Goal: Task Accomplishment & Management: Manage account settings

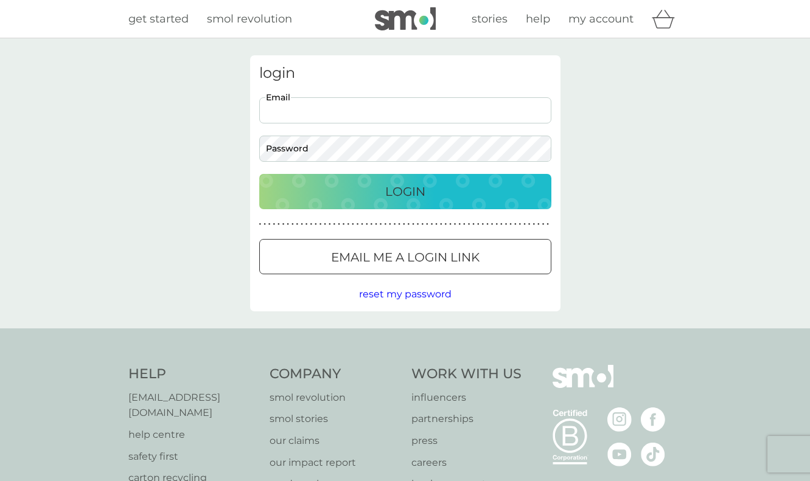
type input "11warblergrove@gmail.com"
click at [369, 192] on div "Login" at bounding box center [405, 191] width 268 height 19
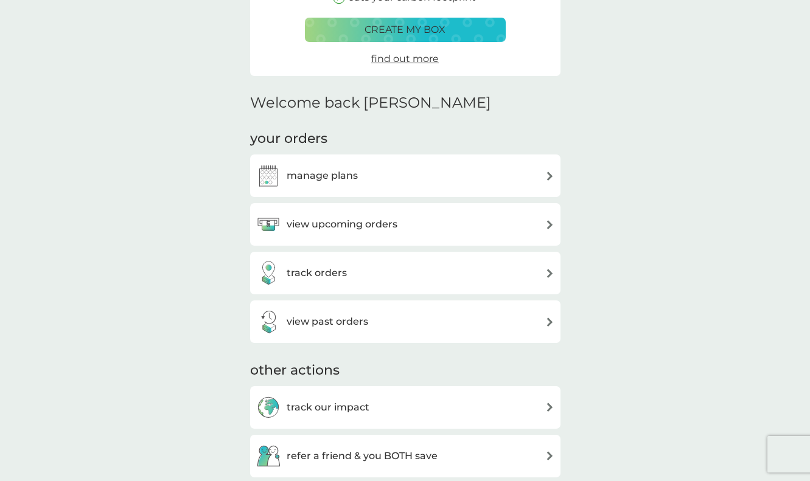
scroll to position [257, 0]
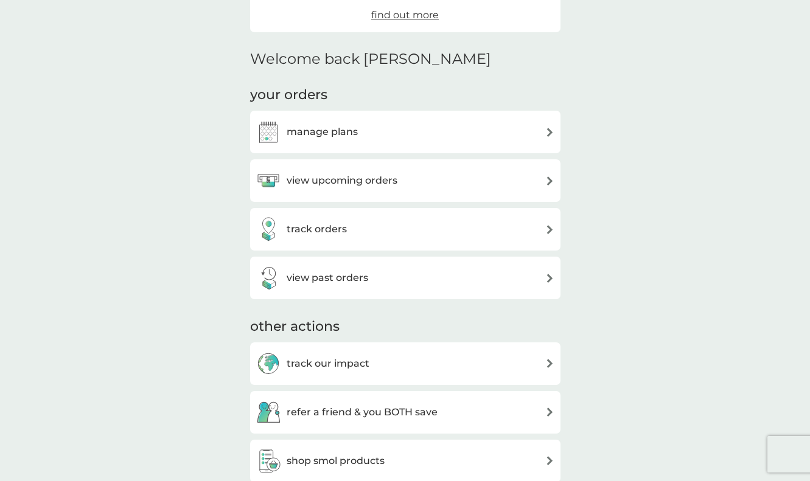
click at [292, 130] on h3 "manage plans" at bounding box center [322, 132] width 71 height 16
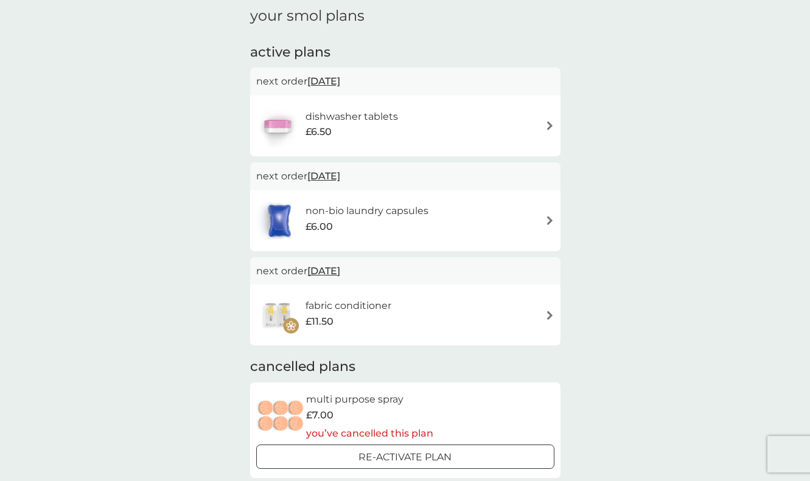
scroll to position [180, 0]
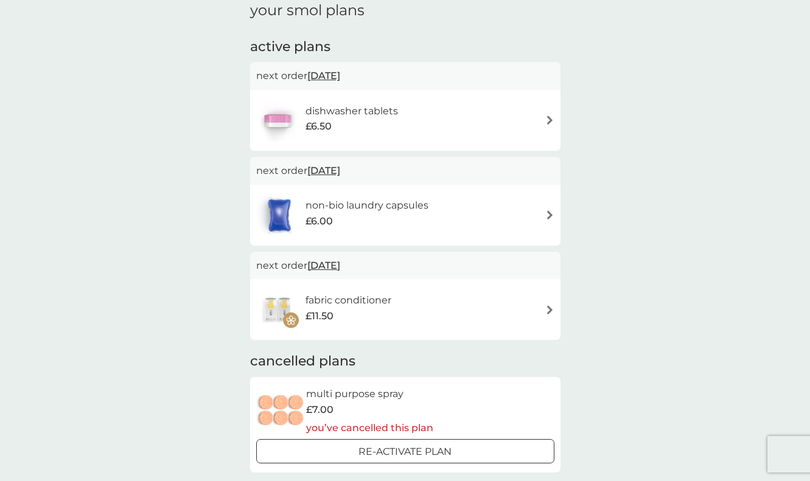
click at [279, 215] on img at bounding box center [279, 215] width 46 height 43
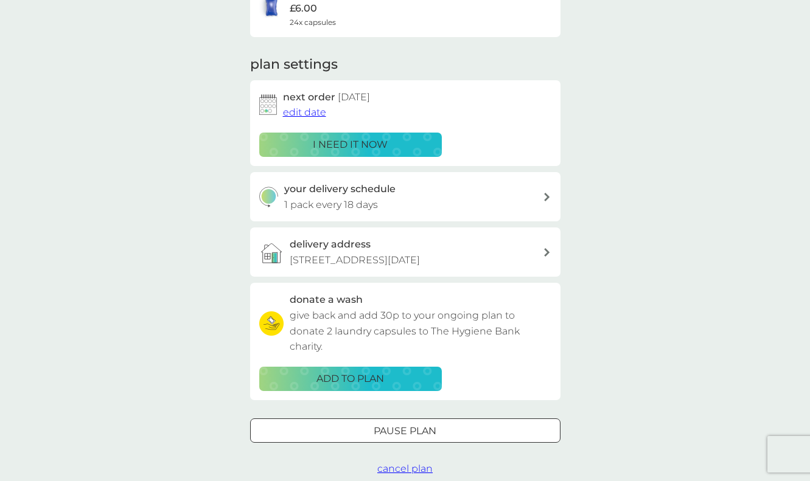
scroll to position [128, 0]
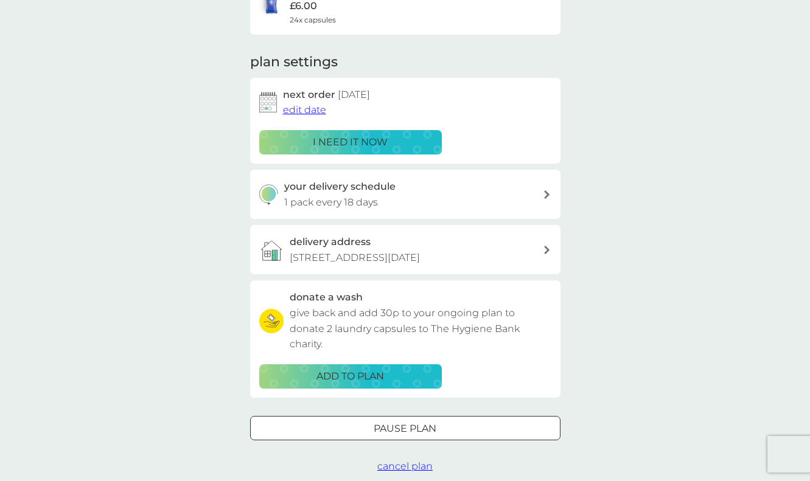
click at [394, 422] on div at bounding box center [405, 428] width 44 height 13
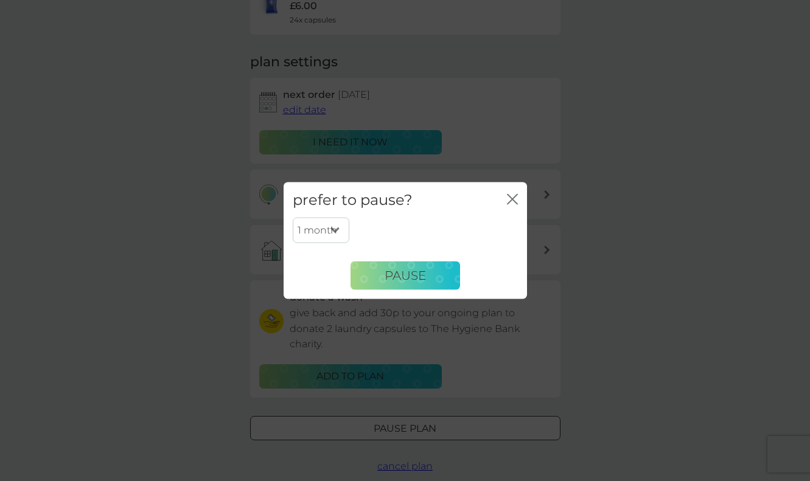
select select "6"
click at [387, 276] on span "Pause" at bounding box center [405, 275] width 41 height 15
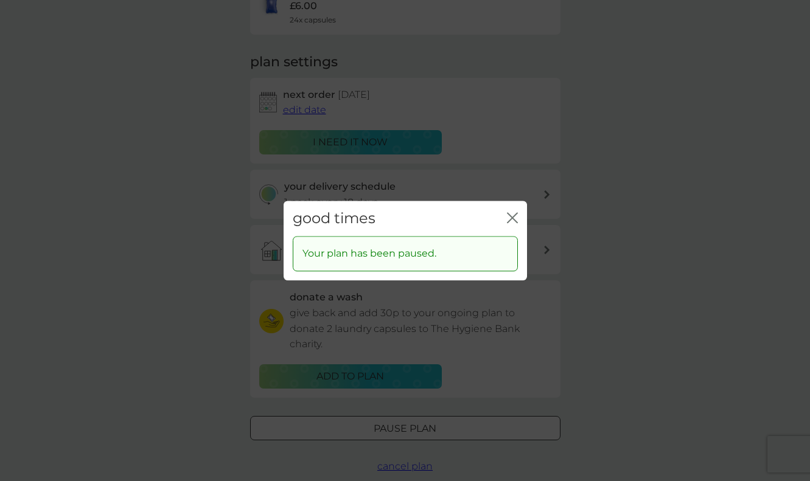
click at [513, 214] on icon "close" at bounding box center [512, 217] width 11 height 11
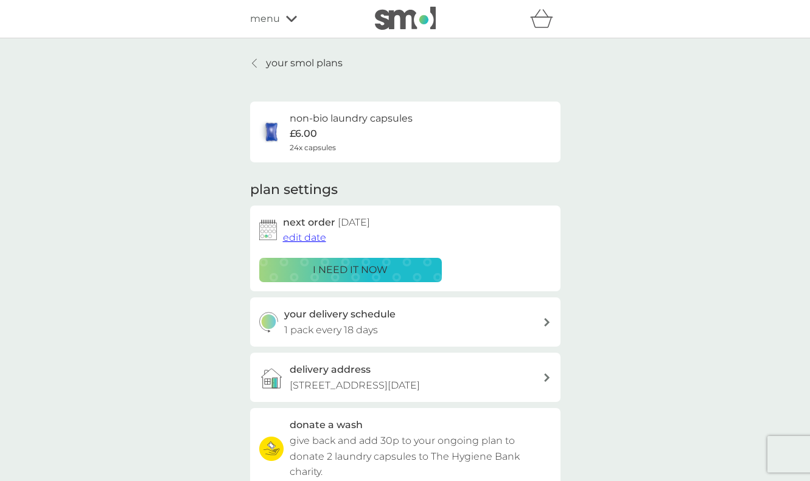
scroll to position [0, 0]
drag, startPoint x: 539, startPoint y: 27, endPoint x: 559, endPoint y: 54, distance: 33.4
click at [542, 41] on div "refer a friend & you BOTH save smol impact smol shop your smol plans your upcom…" at bounding box center [405, 454] width 810 height 909
click at [256, 64] on icon at bounding box center [254, 63] width 5 height 10
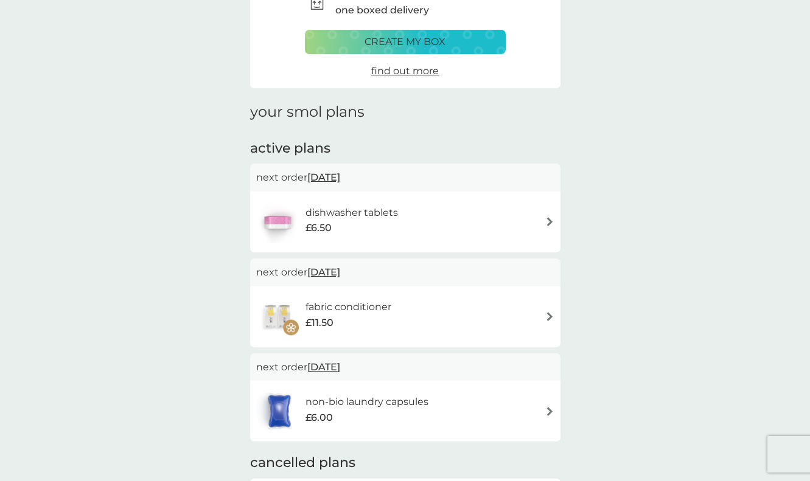
scroll to position [91, 0]
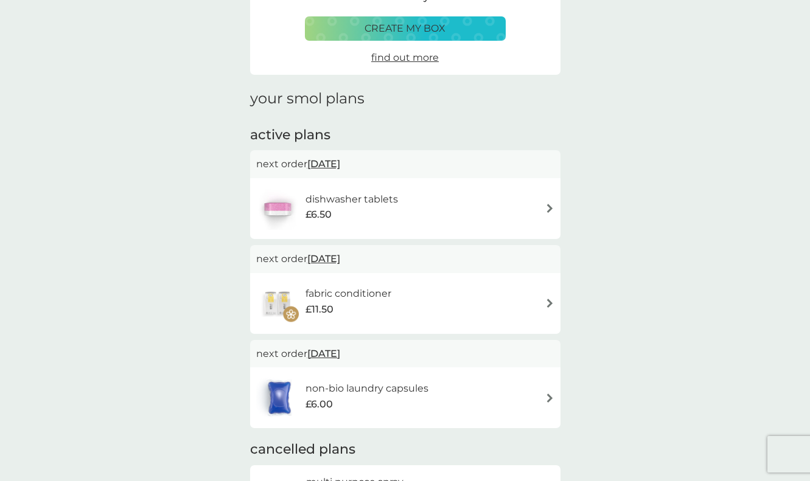
click at [324, 203] on h6 "dishwasher tablets" at bounding box center [352, 200] width 93 height 16
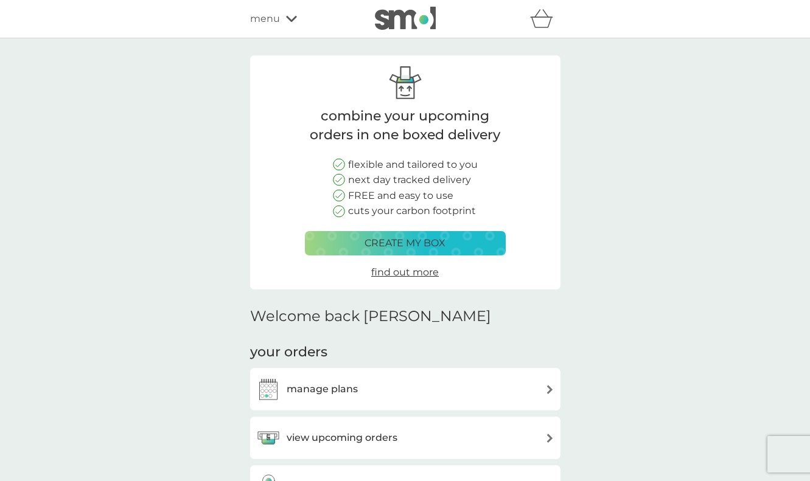
click at [293, 377] on div "manage plans" at bounding box center [307, 389] width 102 height 24
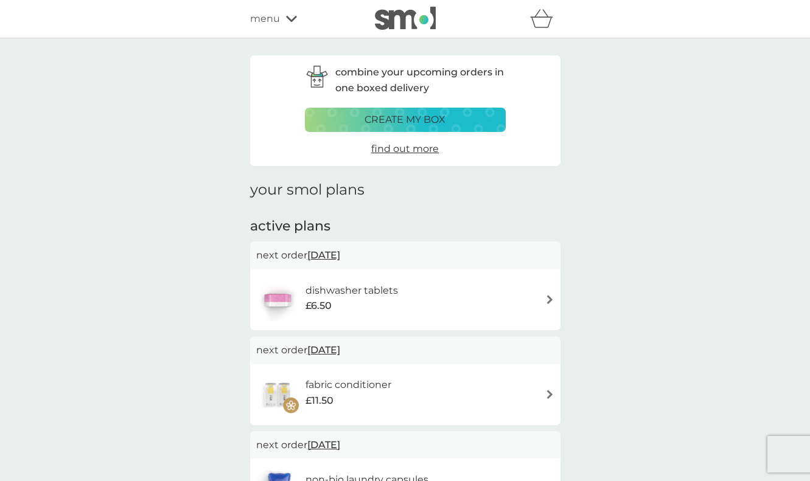
click at [394, 293] on h6 "dishwasher tablets" at bounding box center [352, 291] width 93 height 16
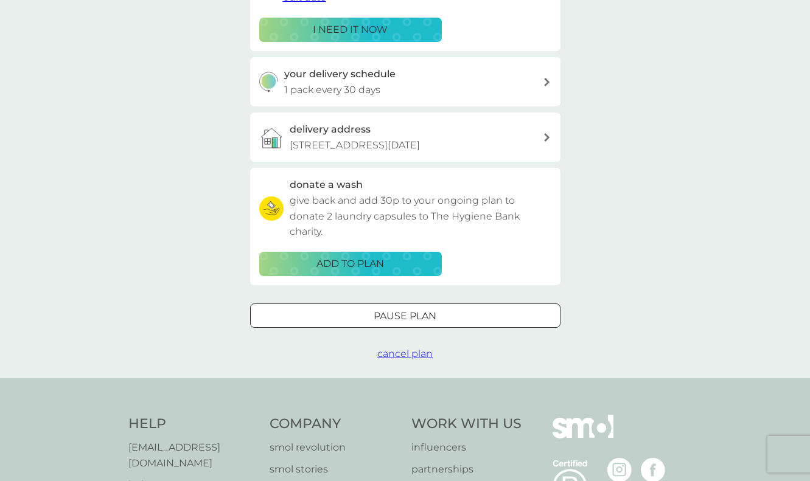
scroll to position [275, 0]
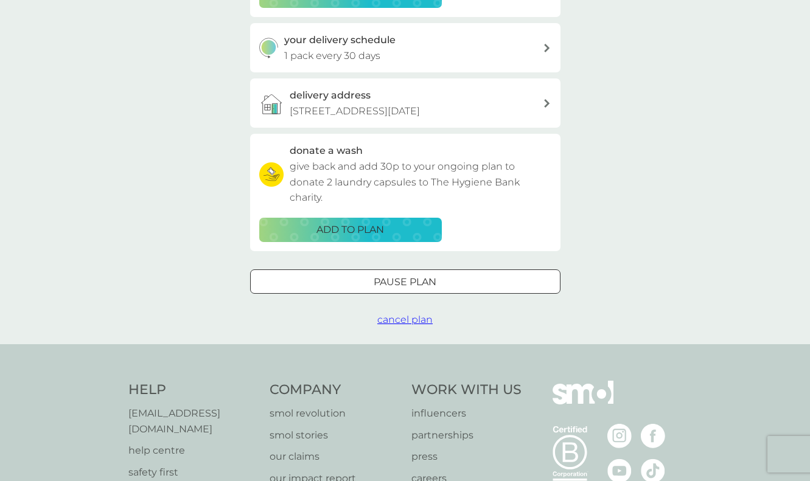
click at [409, 277] on div at bounding box center [405, 282] width 44 height 13
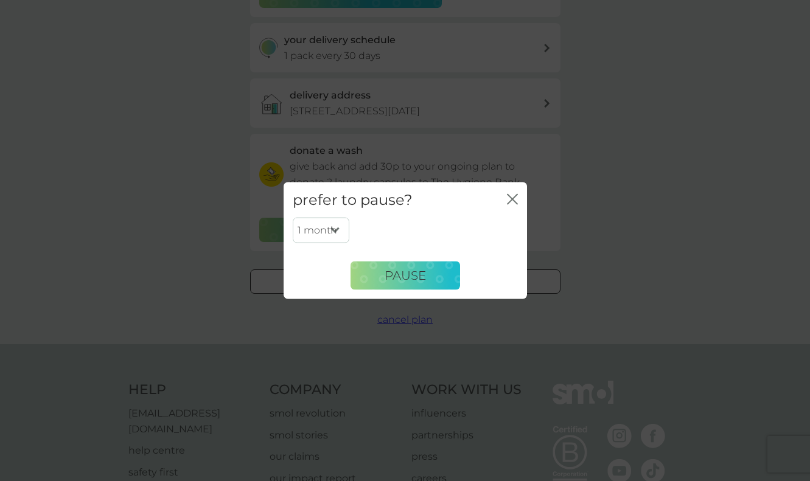
select select "2"
click at [388, 282] on span "Pause" at bounding box center [405, 275] width 41 height 15
